Goal: Task Accomplishment & Management: Manage account settings

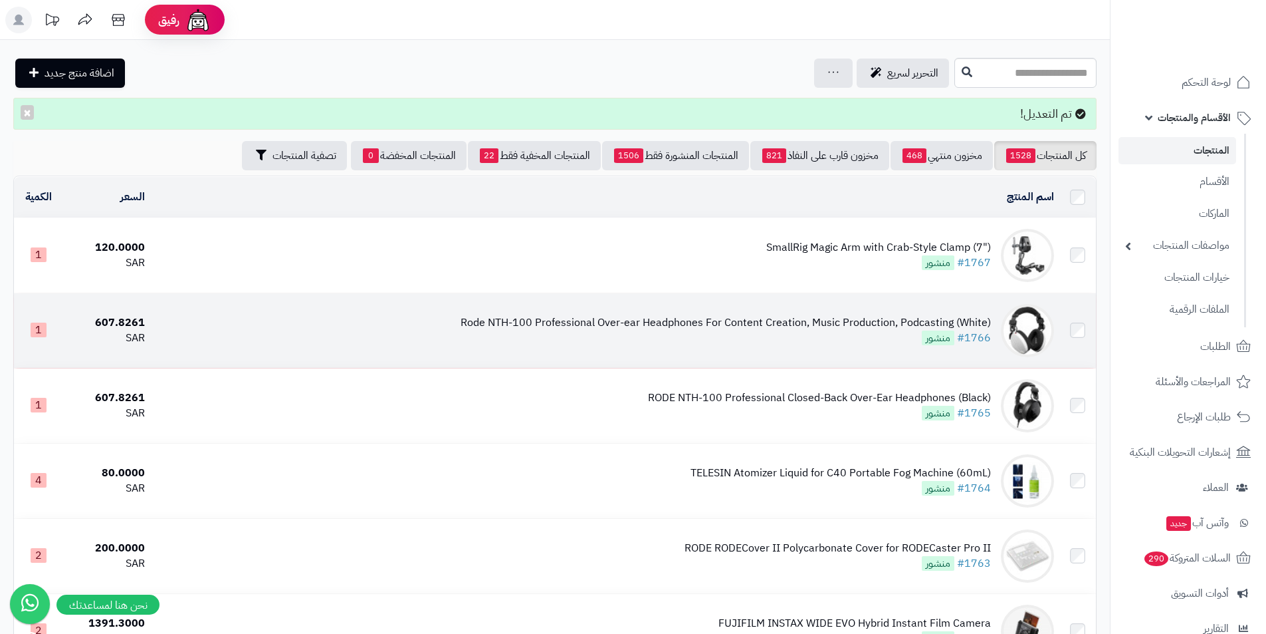
click at [997, 334] on td "Rode NTH-100 Professional Over-ear Headphones For Content Creation, Music Produ…" at bounding box center [604, 330] width 909 height 74
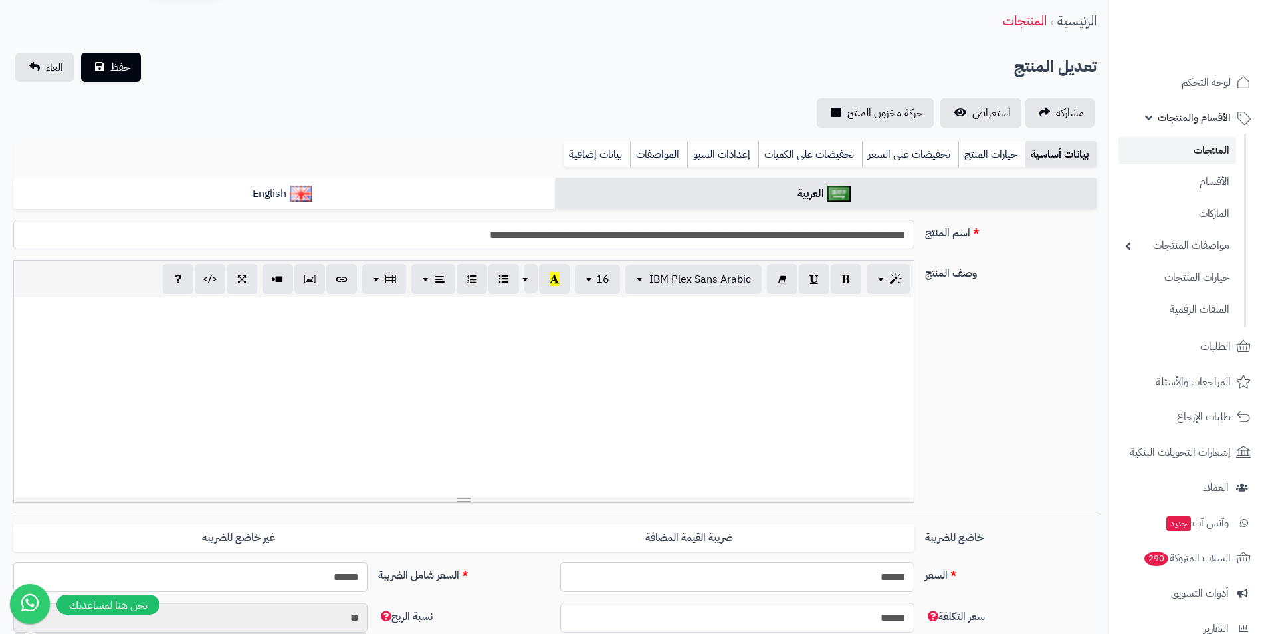
scroll to position [133, 0]
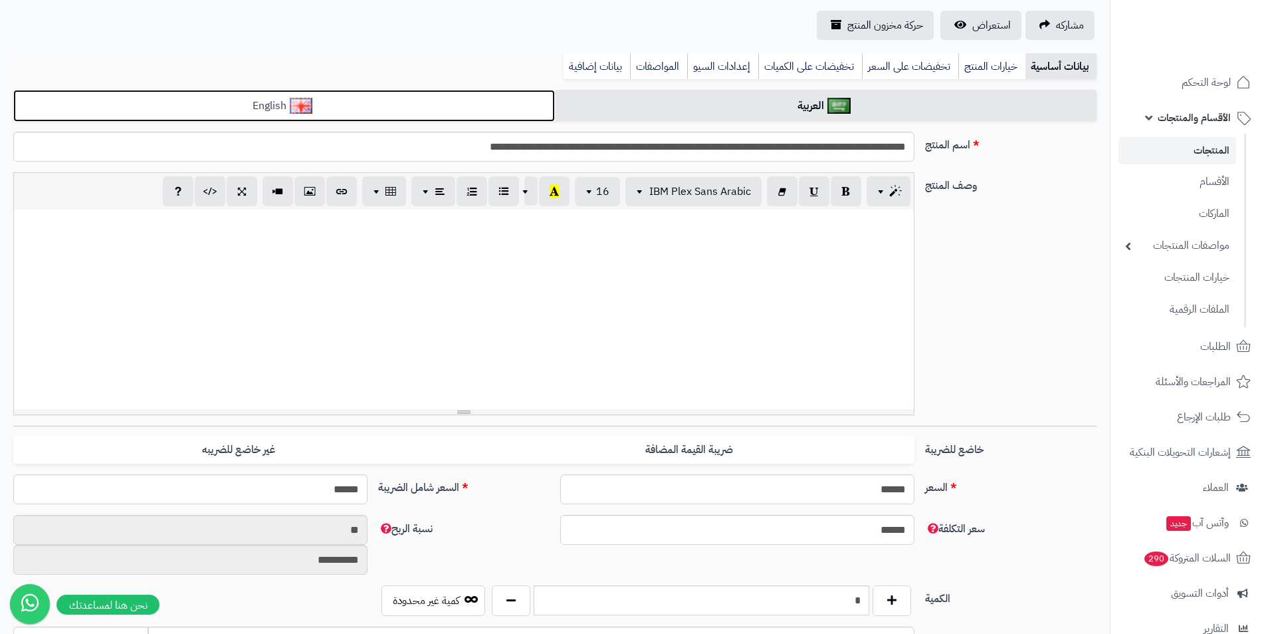
click at [477, 98] on link "English" at bounding box center [284, 106] width 542 height 33
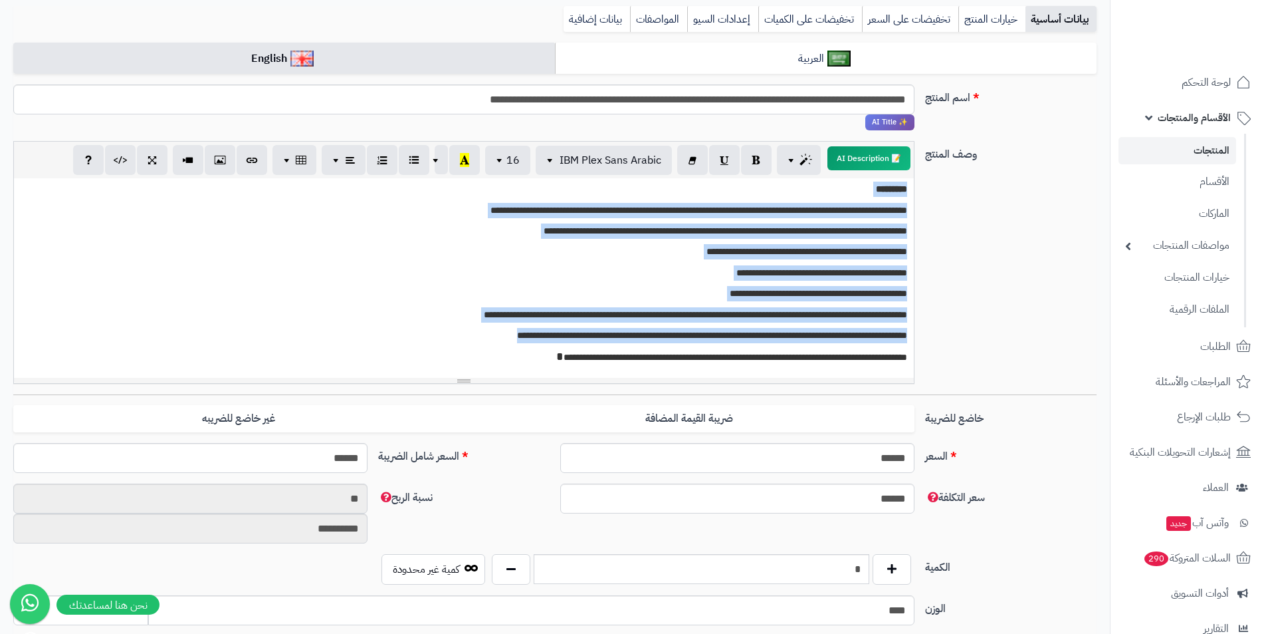
scroll to position [199, 0]
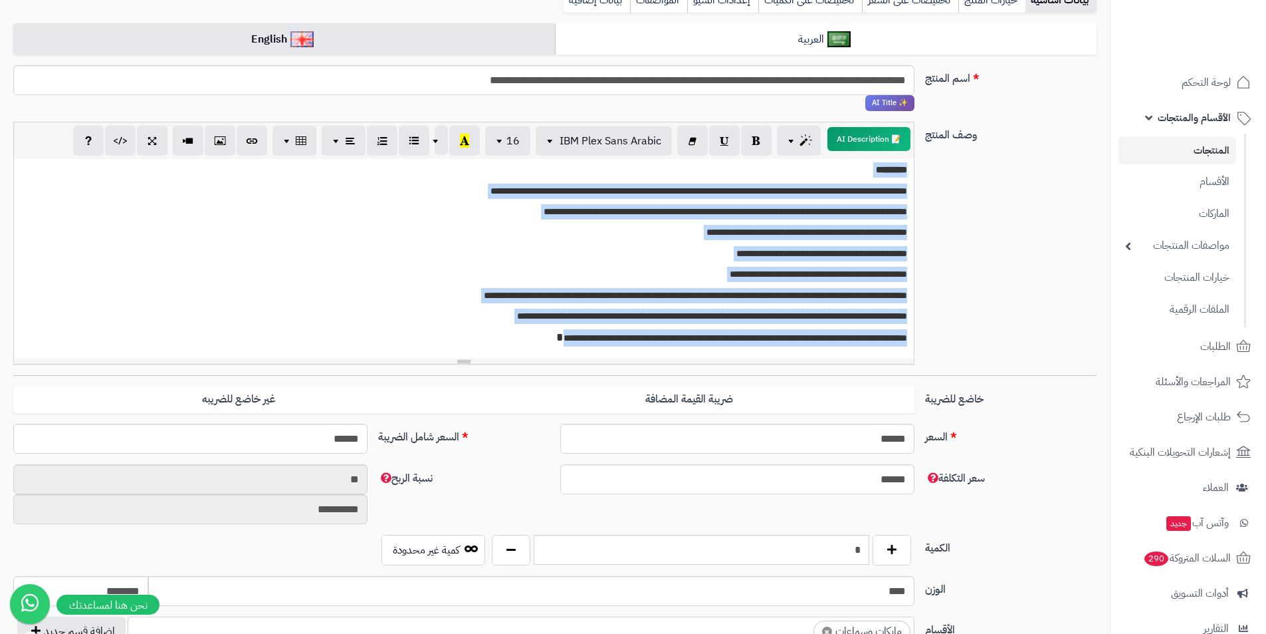
drag, startPoint x: 908, startPoint y: 376, endPoint x: 904, endPoint y: 366, distance: 10.7
click at [904, 366] on div "**********" at bounding box center [555, 248] width 1094 height 253
copy div "**********"
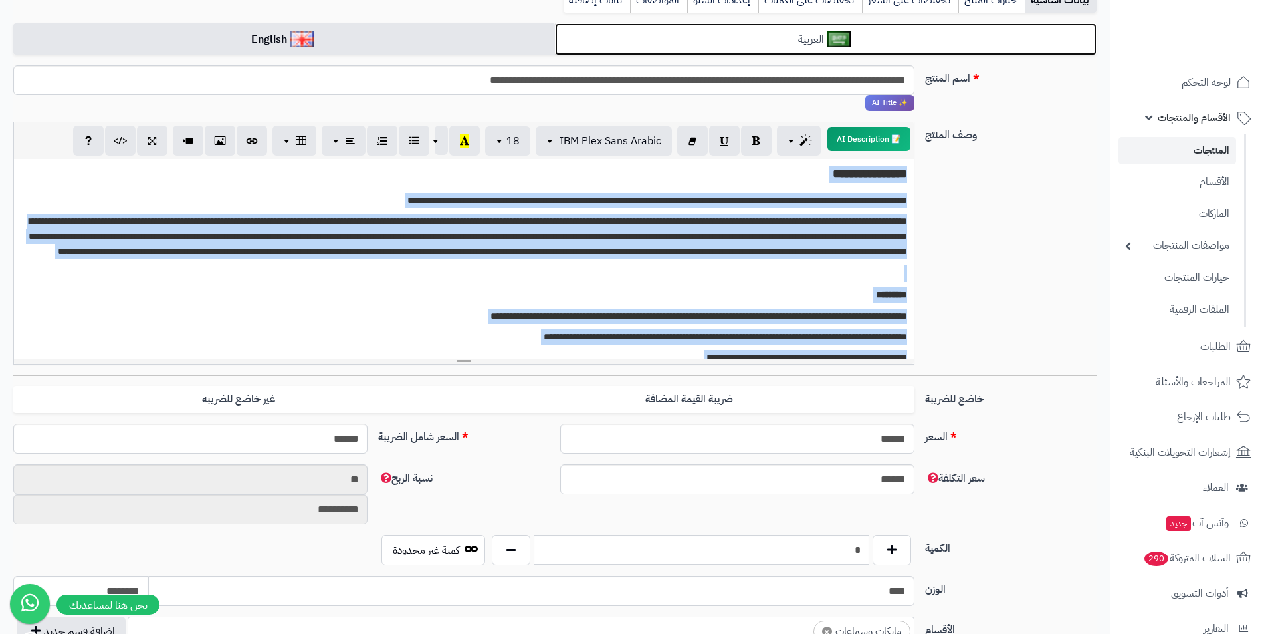
click at [683, 39] on link "العربية" at bounding box center [826, 39] width 542 height 33
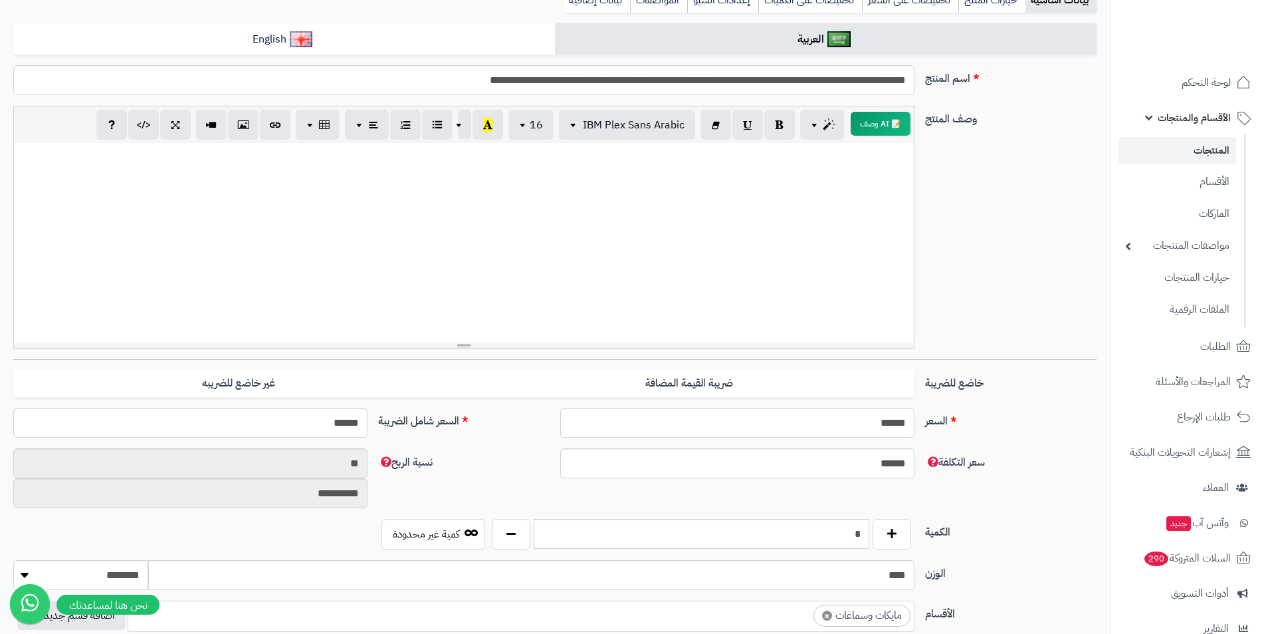
click at [778, 227] on div at bounding box center [464, 242] width 900 height 199
paste div
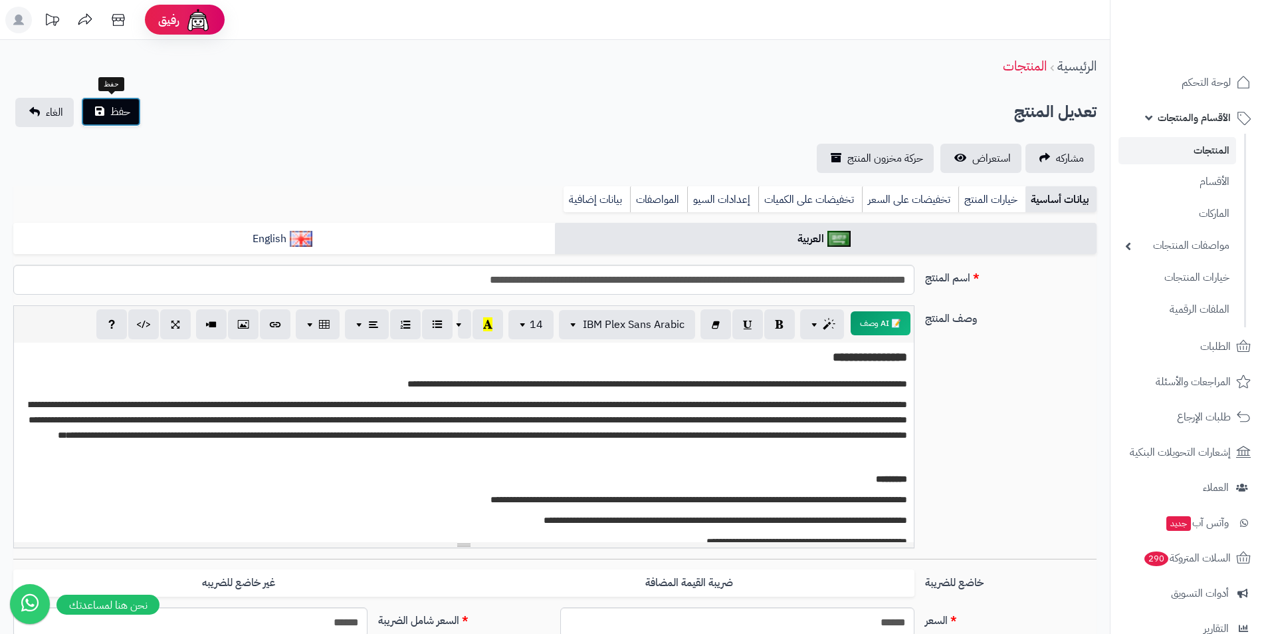
click at [121, 114] on span "حفظ" at bounding box center [120, 112] width 20 height 16
